Goal: Transaction & Acquisition: Purchase product/service

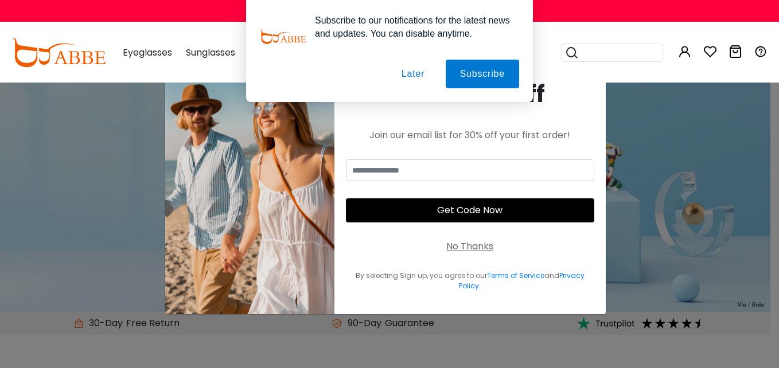
click at [467, 242] on div "No Thanks" at bounding box center [469, 247] width 47 height 14
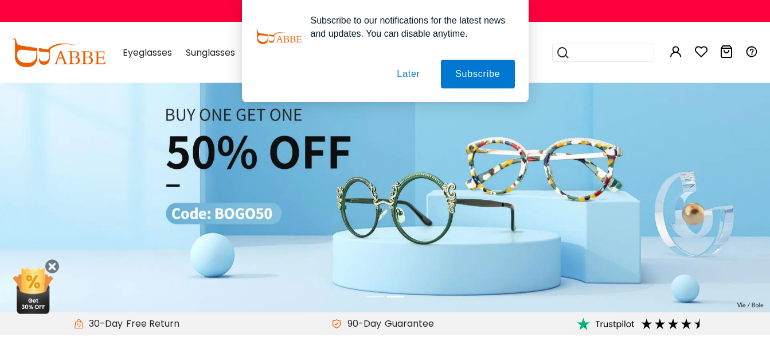
click at [407, 71] on button "Later" at bounding box center [409, 74] width 52 height 29
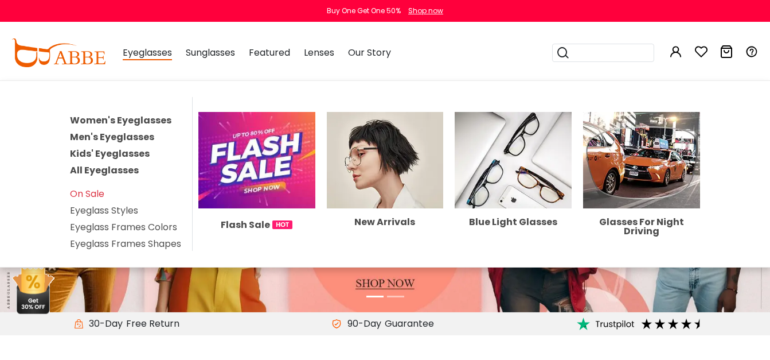
click at [130, 120] on link "Women's Eyeglasses" at bounding box center [121, 120] width 102 height 13
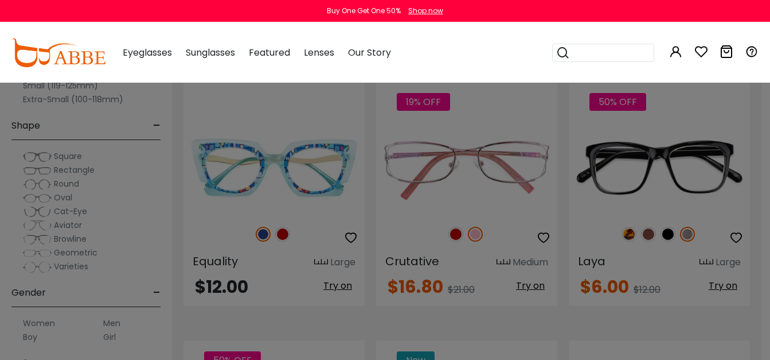
scroll to position [1583, 0]
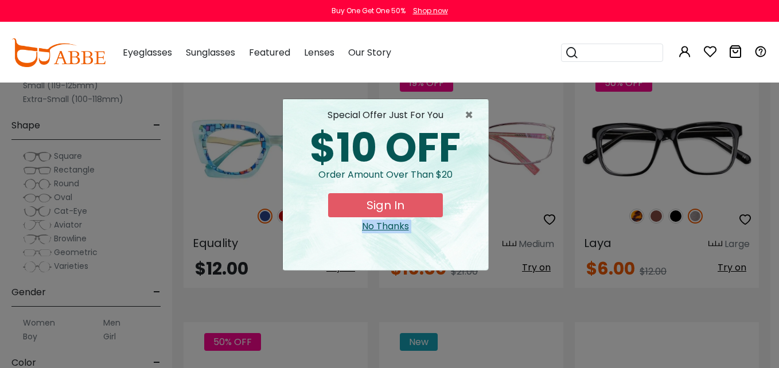
click at [770, 355] on div "× special offer just for you $10 OFF Order amount over than $20 Sign In No Than…" at bounding box center [389, 184] width 779 height 368
click at [465, 113] on span "×" at bounding box center [472, 115] width 14 height 14
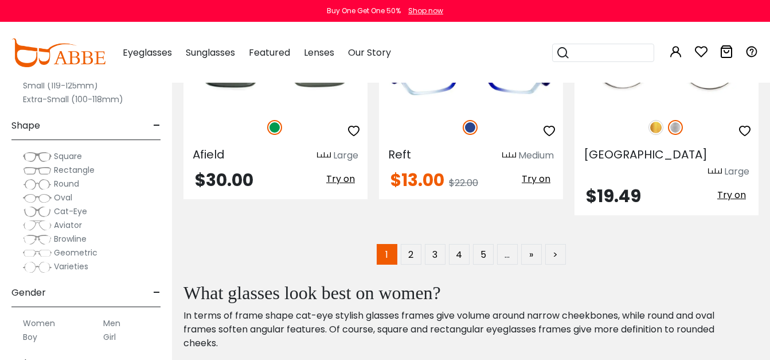
scroll to position [5352, 0]
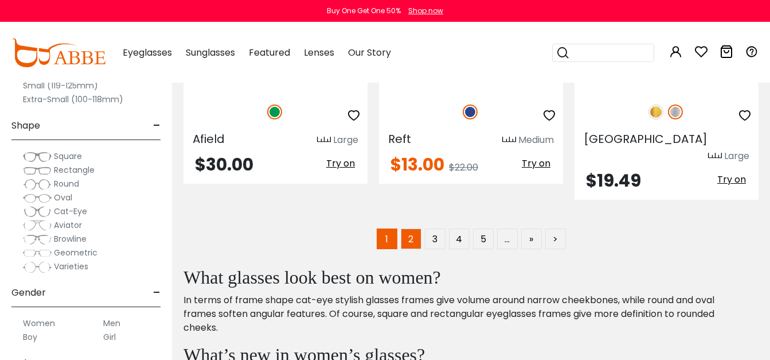
click at [404, 228] on link "2" at bounding box center [411, 238] width 21 height 21
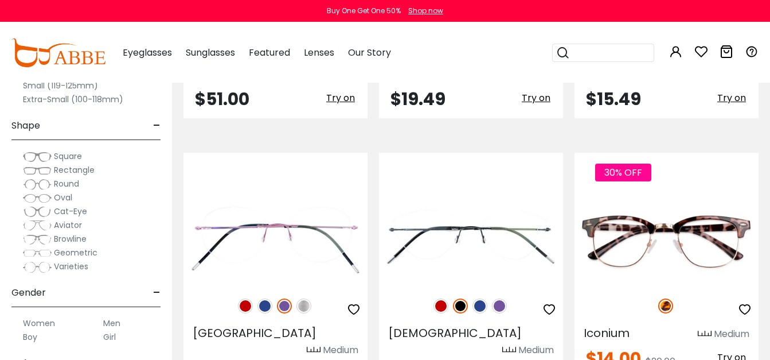
scroll to position [3119, 0]
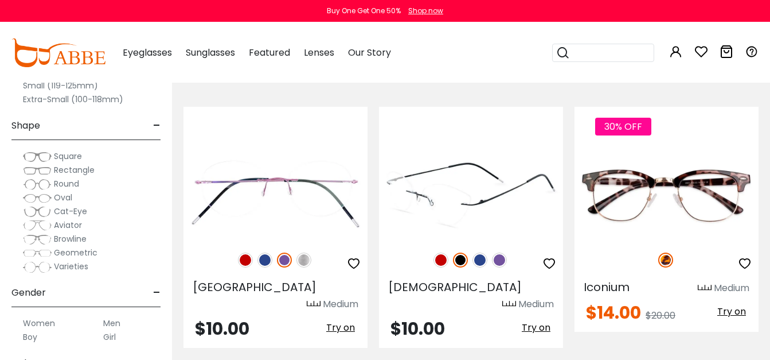
click at [486, 154] on img at bounding box center [471, 194] width 184 height 92
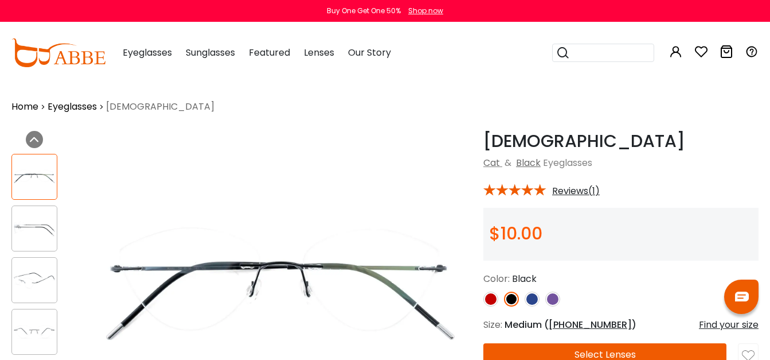
click at [28, 230] on img at bounding box center [34, 228] width 45 height 22
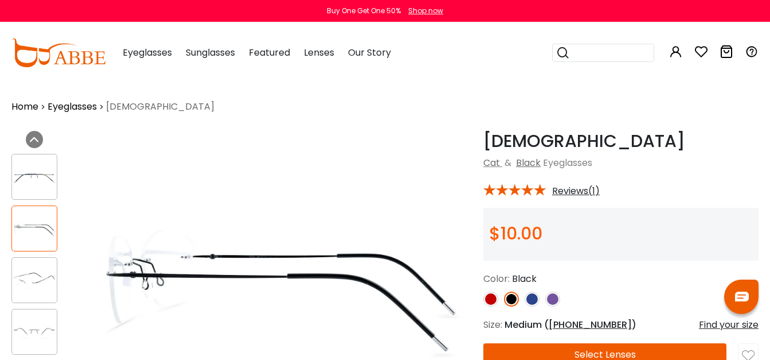
click at [36, 278] on img at bounding box center [34, 280] width 45 height 22
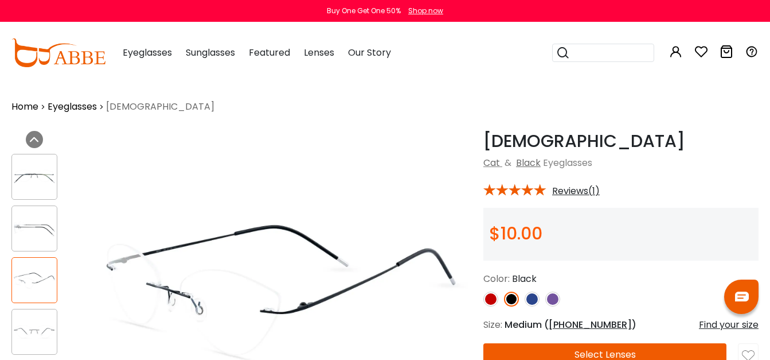
click at [29, 336] on img at bounding box center [34, 332] width 45 height 22
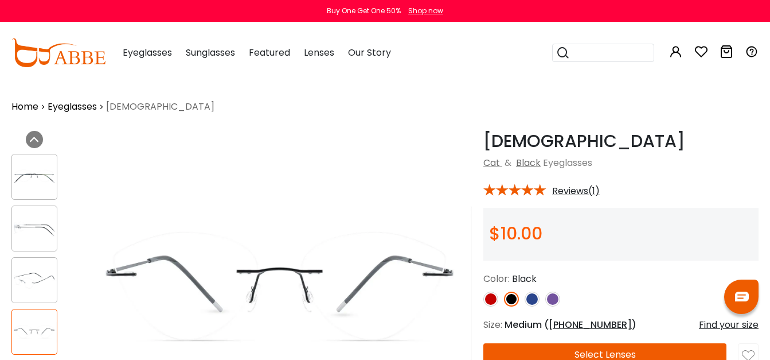
click at [37, 283] on img at bounding box center [34, 280] width 45 height 22
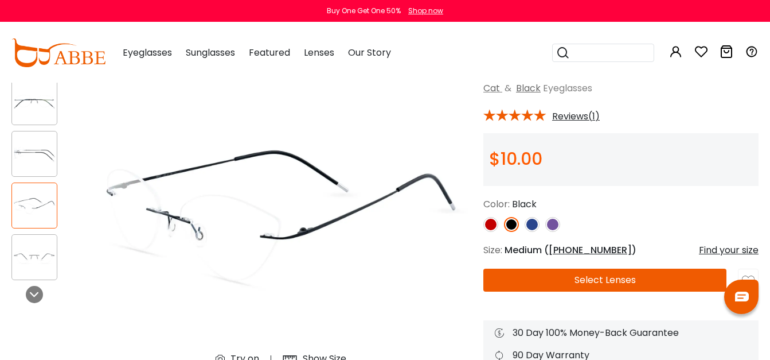
scroll to position [92, 0]
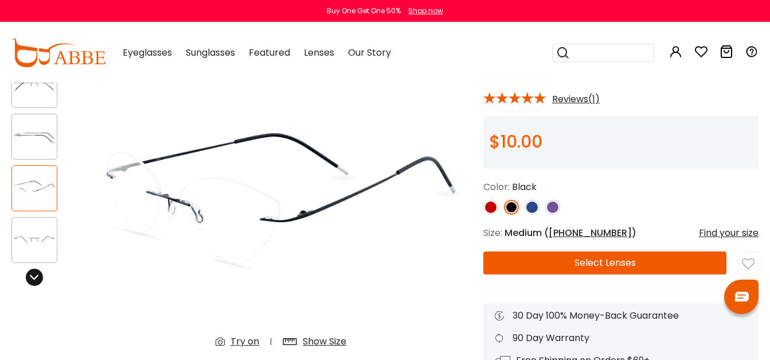
click at [31, 277] on icon at bounding box center [34, 276] width 9 height 9
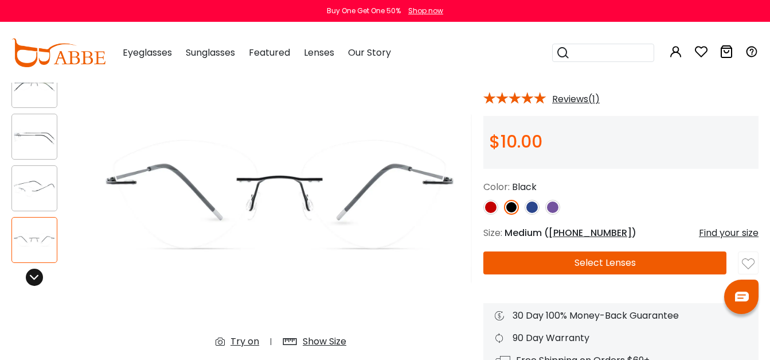
click at [31, 277] on icon at bounding box center [34, 276] width 9 height 9
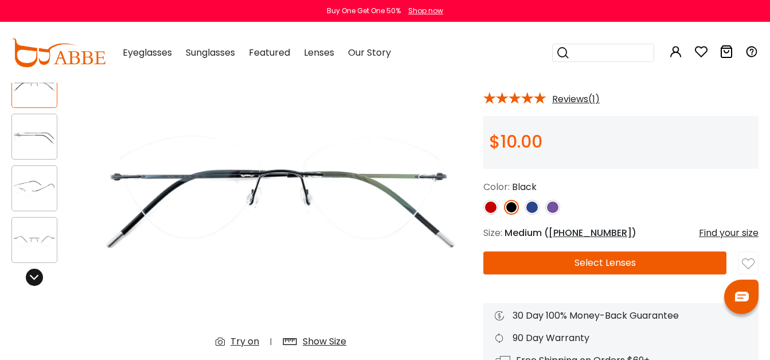
click at [31, 277] on icon at bounding box center [34, 276] width 9 height 9
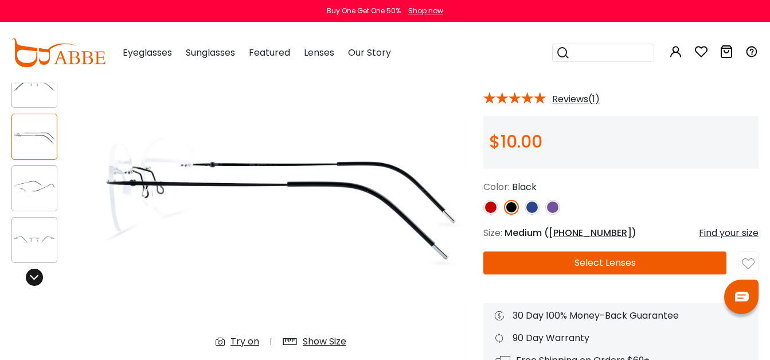
click at [31, 277] on icon at bounding box center [34, 276] width 9 height 9
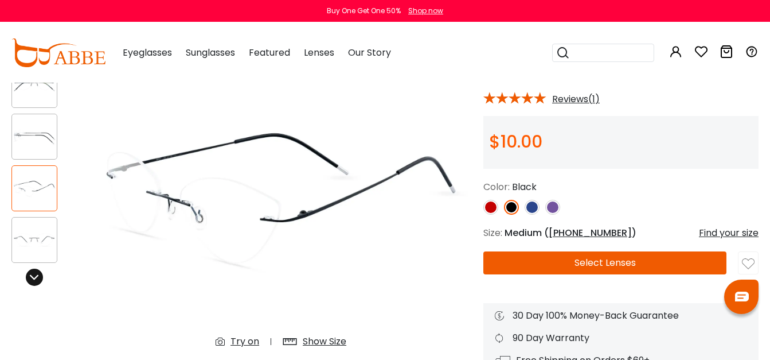
click at [31, 277] on icon at bounding box center [34, 276] width 9 height 9
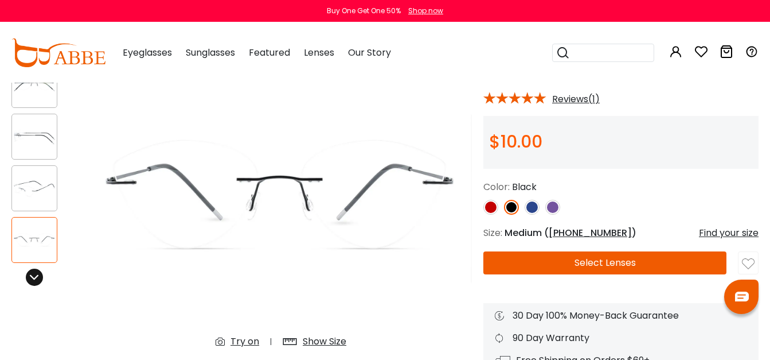
click at [31, 277] on icon at bounding box center [34, 276] width 9 height 9
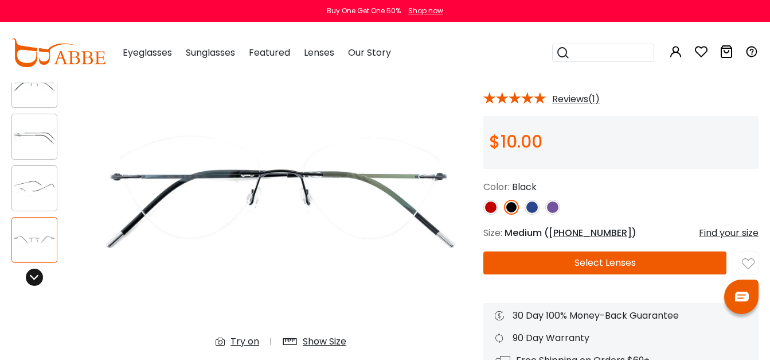
click at [31, 277] on icon at bounding box center [34, 276] width 9 height 9
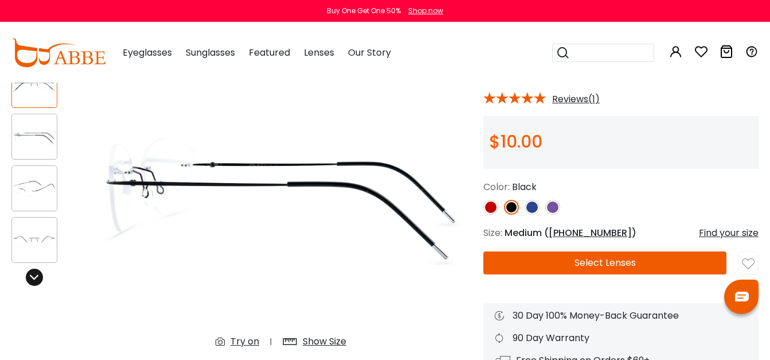
click at [31, 277] on icon at bounding box center [34, 276] width 9 height 9
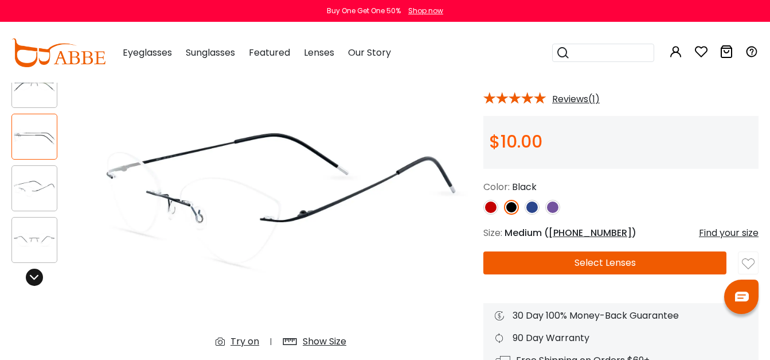
click at [31, 277] on icon at bounding box center [34, 276] width 9 height 9
